Goal: Navigation & Orientation: Understand site structure

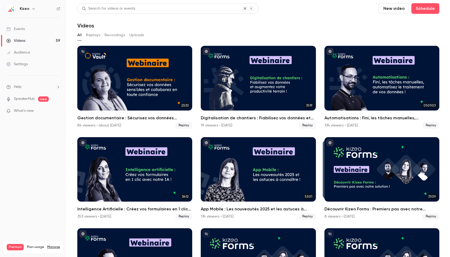
click at [33, 10] on icon "button" at bounding box center [33, 9] width 4 height 4
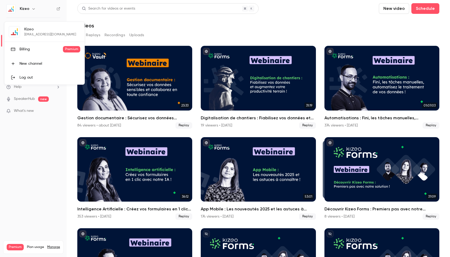
click at [32, 33] on div "Kizeo [EMAIL_ADDRESS][DOMAIN_NAME] Billing Premium New channel Log out" at bounding box center [45, 53] width 80 height 63
click at [24, 29] on div "Kizeo [EMAIL_ADDRESS][DOMAIN_NAME] Billing Premium New channel Log out" at bounding box center [45, 53] width 80 height 63
click at [18, 31] on div "Kizeo [EMAIL_ADDRESS][DOMAIN_NAME] Billing Premium New channel Log out" at bounding box center [45, 53] width 80 height 63
click at [36, 32] on div "Kizeo [EMAIL_ADDRESS][DOMAIN_NAME] Billing Premium New channel Log out" at bounding box center [45, 53] width 80 height 63
click at [36, 10] on div at bounding box center [225, 128] width 450 height 257
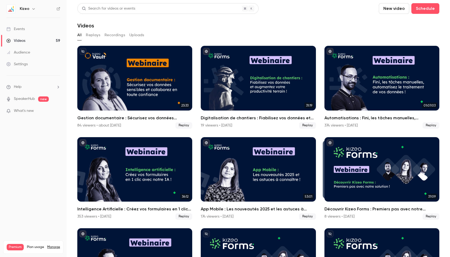
click at [33, 8] on icon "button" at bounding box center [33, 9] width 4 height 4
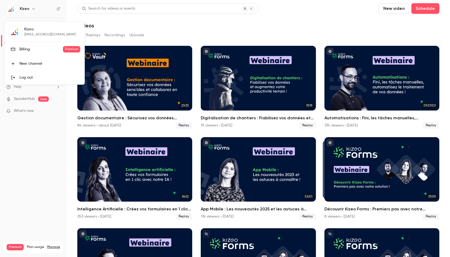
click at [29, 30] on div "Kizeo [EMAIL_ADDRESS][DOMAIN_NAME] Billing Premium New channel Log out" at bounding box center [45, 53] width 80 height 63
click at [23, 10] on div at bounding box center [225, 128] width 450 height 257
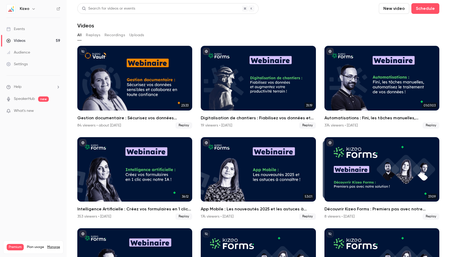
click at [10, 10] on img at bounding box center [11, 9] width 9 height 9
click at [27, 8] on h6 "Kizeo" at bounding box center [25, 8] width 10 height 5
click at [35, 9] on button "button" at bounding box center [33, 9] width 6 height 6
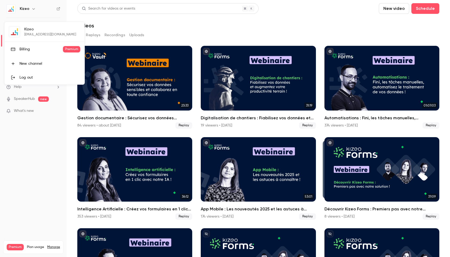
click at [229, 24] on div at bounding box center [225, 128] width 450 height 257
